Goal: Browse casually

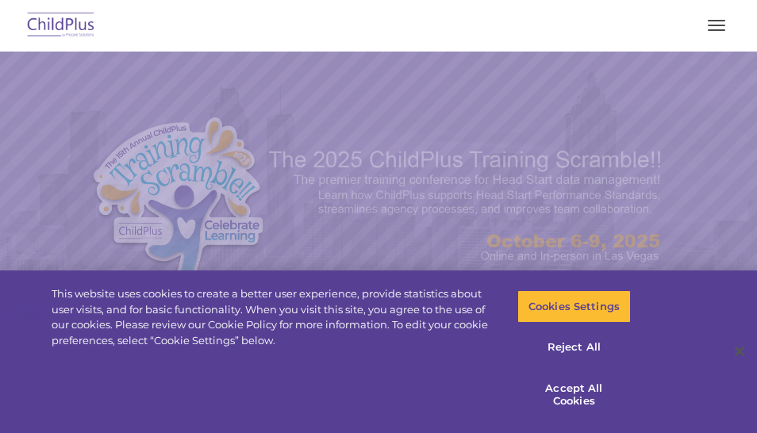
select select "MEDIUM"
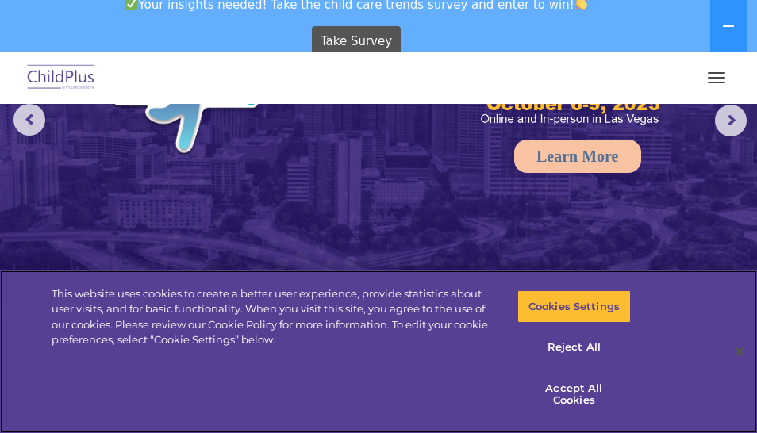
scroll to position [201, 0]
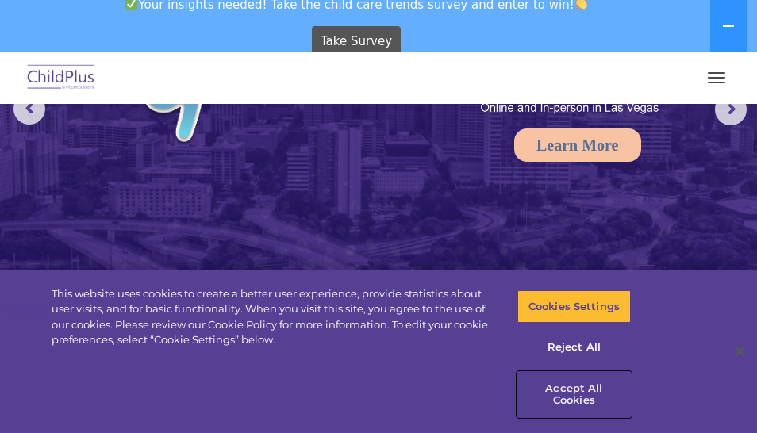
click at [578, 389] on button "Accept All Cookies" at bounding box center [573, 394] width 113 height 45
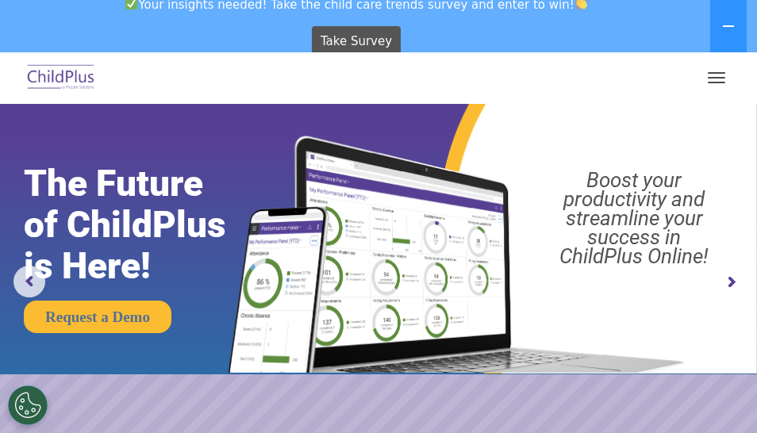
scroll to position [0, 0]
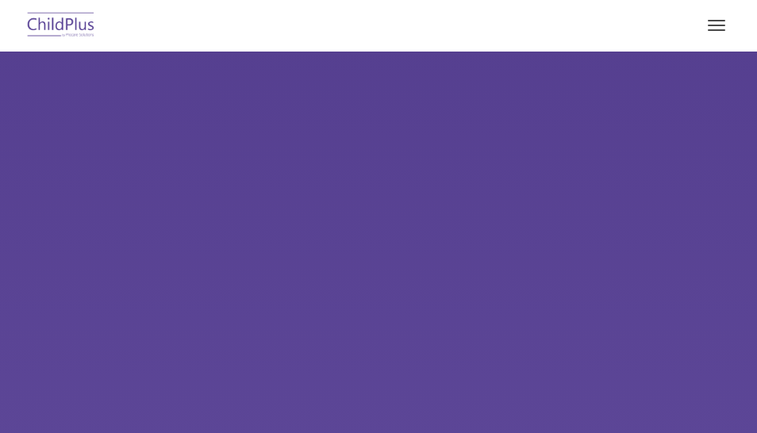
type input ""
select select "MEDIUM"
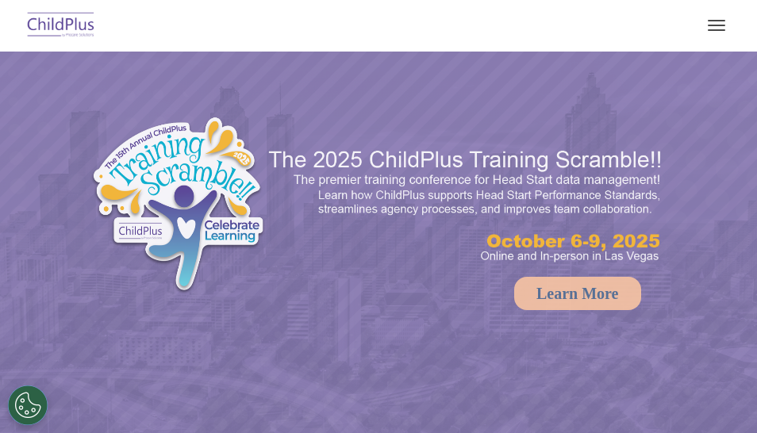
select select "MEDIUM"
